Goal: Transaction & Acquisition: Book appointment/travel/reservation

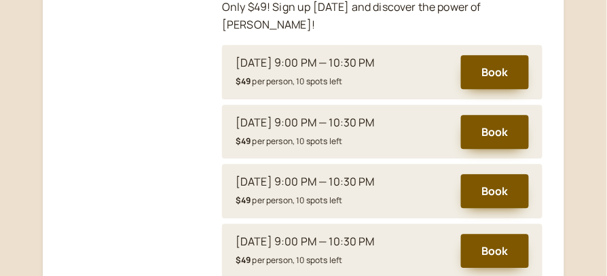
scroll to position [606, 0]
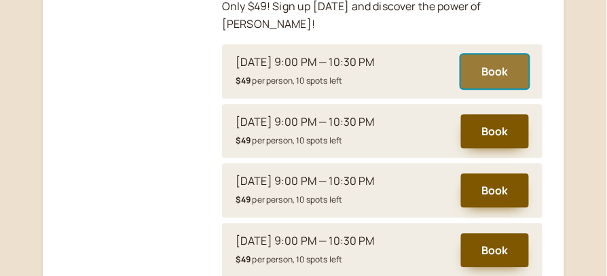
click at [492, 54] on button "Book" at bounding box center [495, 71] width 68 height 34
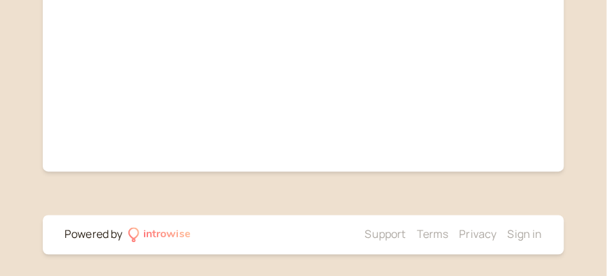
scroll to position [168, 0]
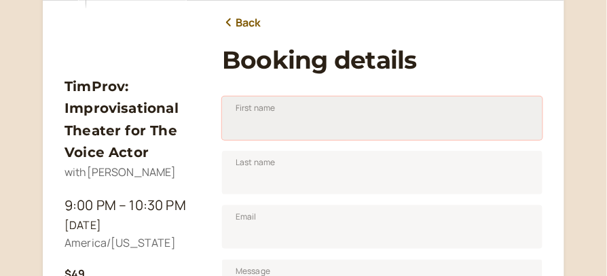
click at [327, 130] on input "First name" at bounding box center [382, 117] width 320 height 43
type input "[PERSON_NAME]"
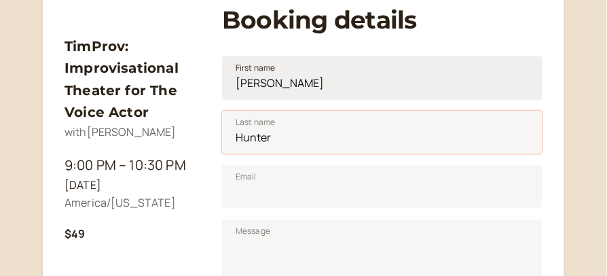
type input "Hunter"
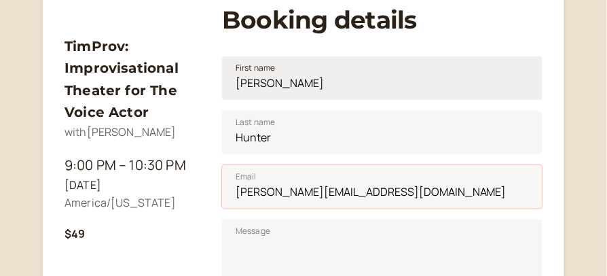
type input "[PERSON_NAME][EMAIL_ADDRESS][DOMAIN_NAME]"
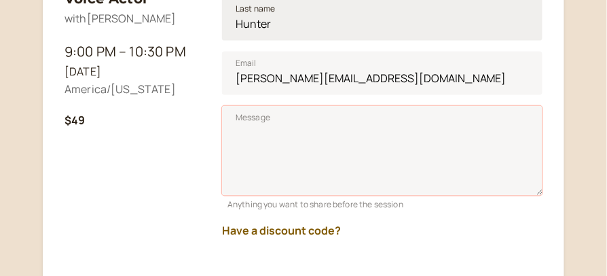
scroll to position [411, 0]
